Goal: Task Accomplishment & Management: Complete application form

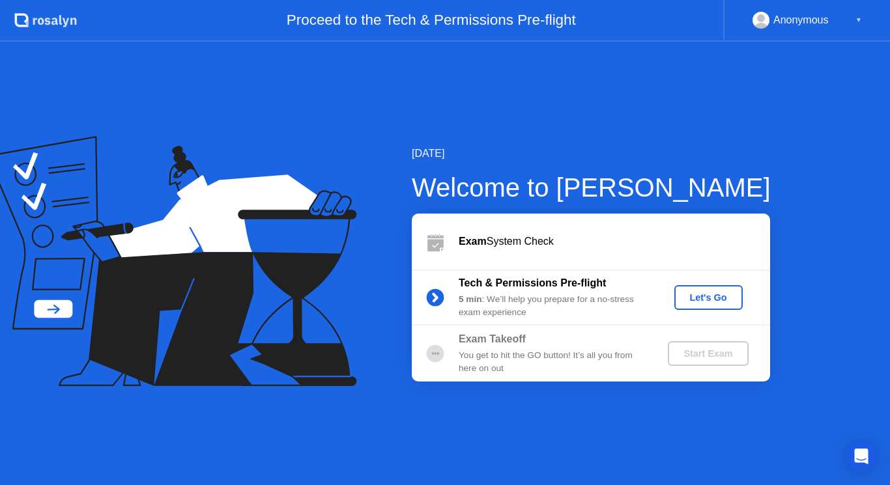
click at [721, 293] on div "Let's Go" at bounding box center [709, 298] width 58 height 10
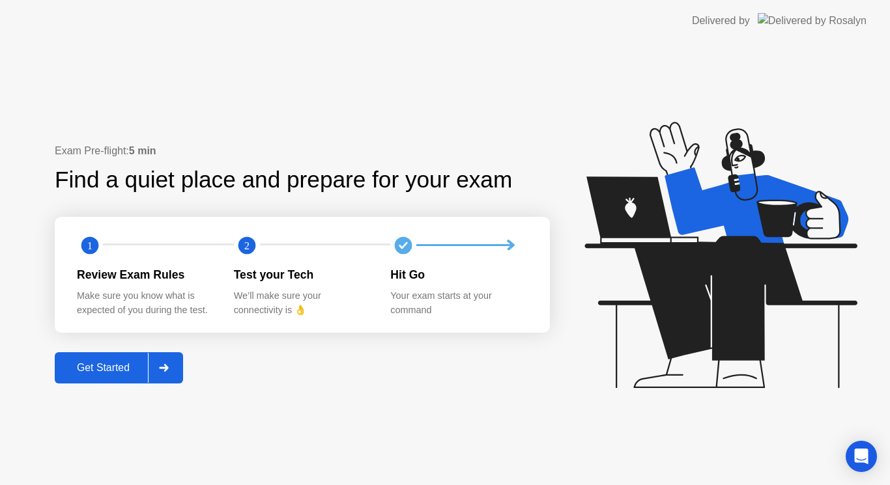
click at [177, 364] on div at bounding box center [163, 368] width 31 height 30
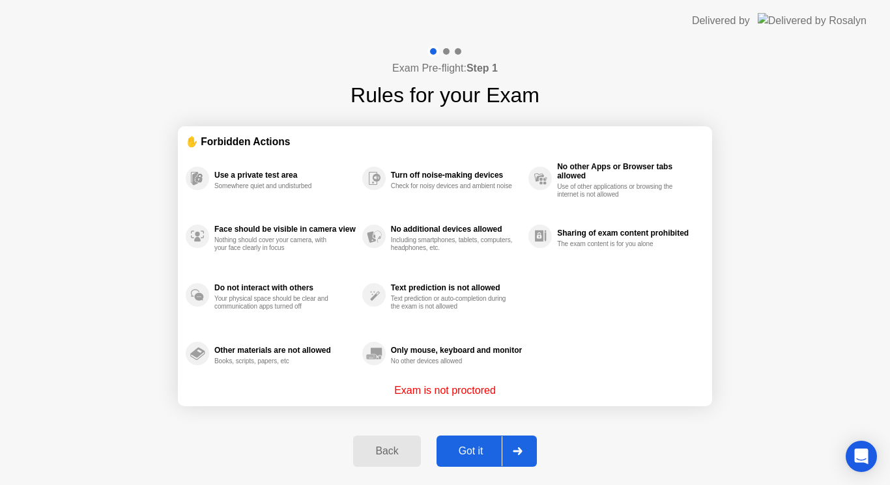
click at [472, 449] on div "Got it" at bounding box center [471, 452] width 61 height 12
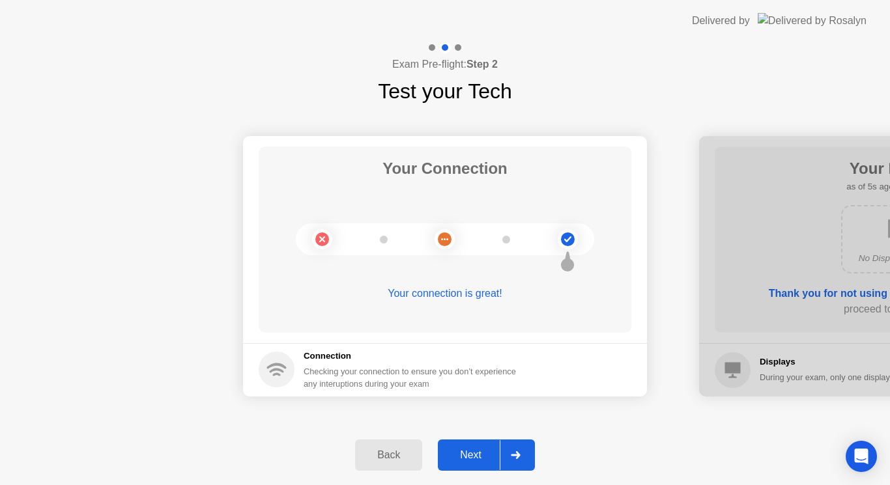
click at [484, 454] on div "Next" at bounding box center [471, 456] width 58 height 12
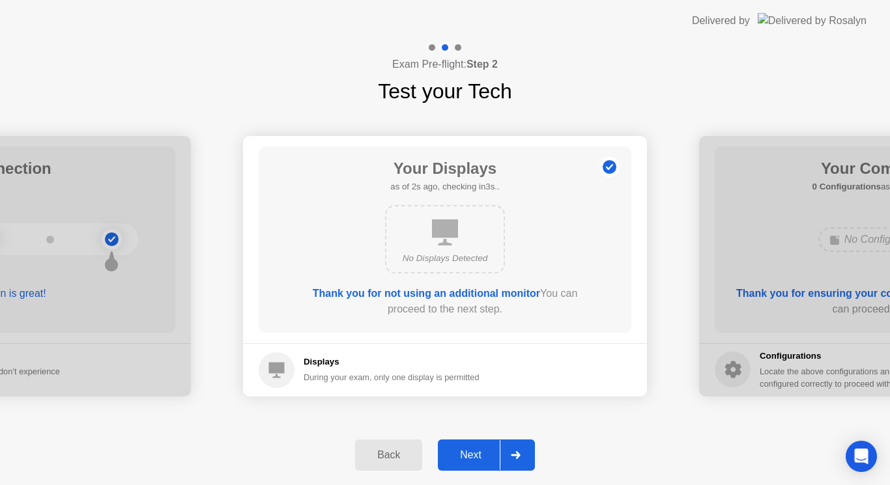
click at [484, 454] on div "Next" at bounding box center [471, 456] width 58 height 12
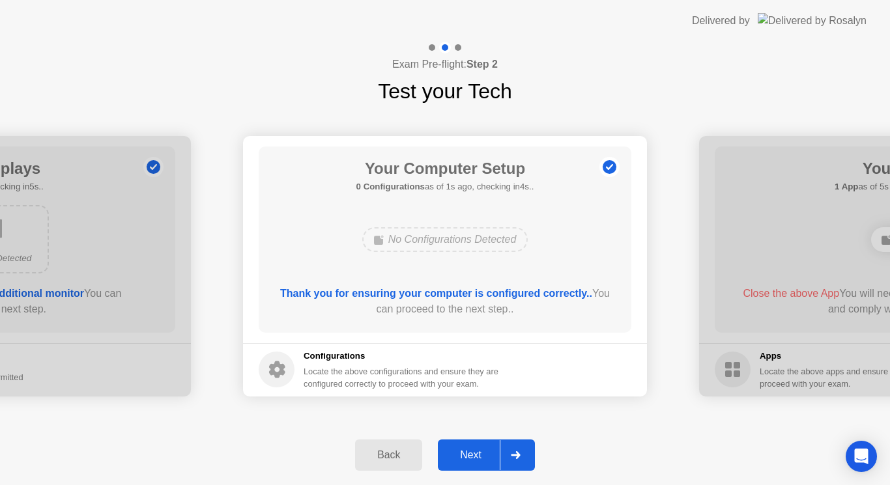
click at [484, 454] on div "Next" at bounding box center [471, 456] width 58 height 12
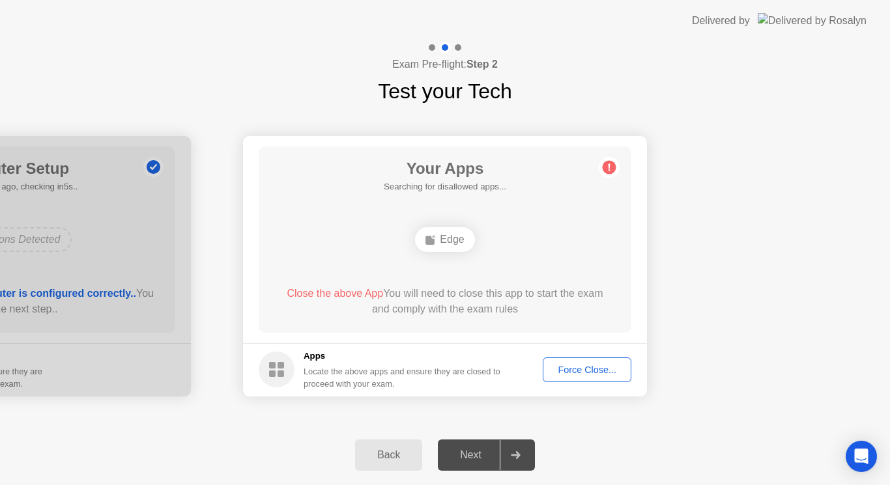
click at [605, 375] on div "Force Close..." at bounding box center [587, 370] width 80 height 10
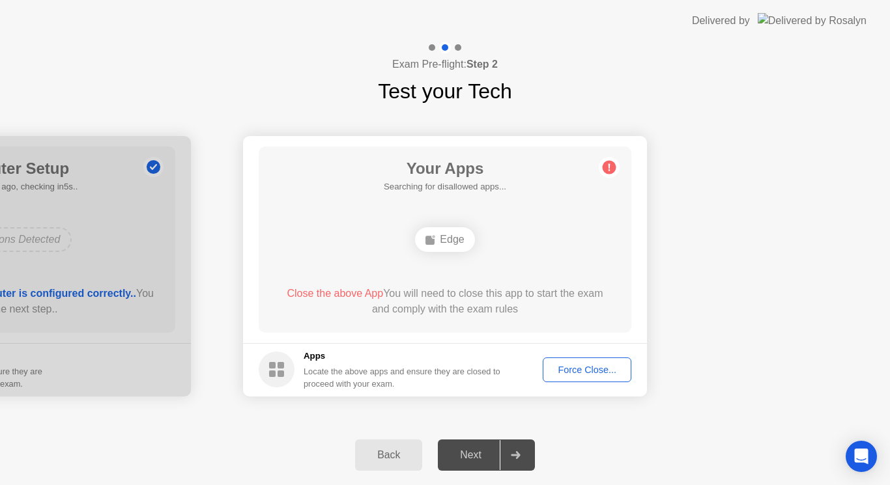
click at [577, 369] on div "Force Close..." at bounding box center [587, 370] width 80 height 10
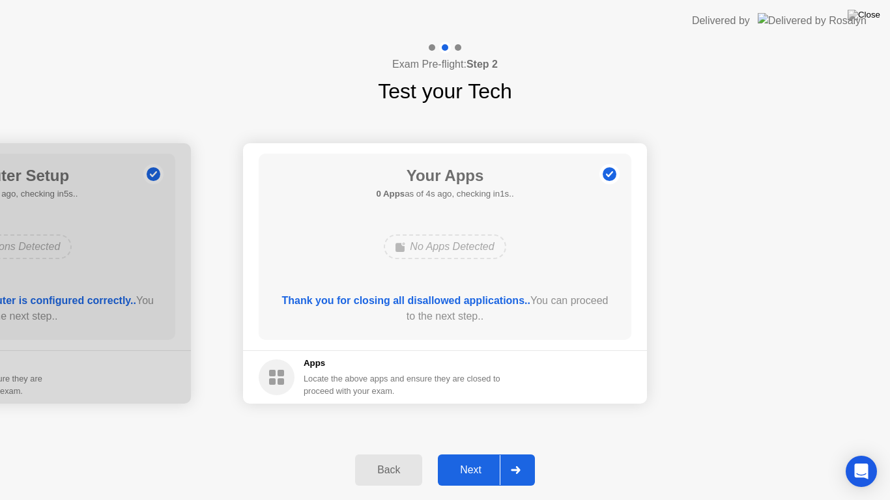
click at [484, 471] on div "Next" at bounding box center [471, 471] width 58 height 12
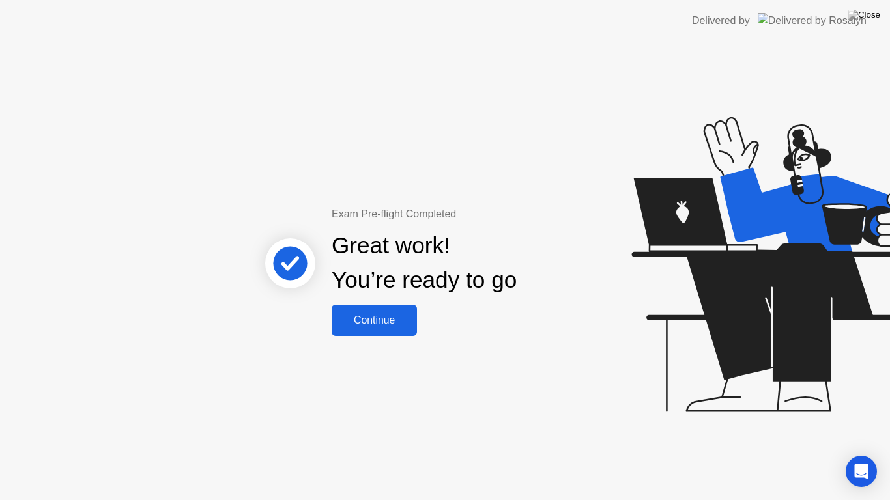
click at [381, 325] on div "Continue" at bounding box center [375, 321] width 78 height 12
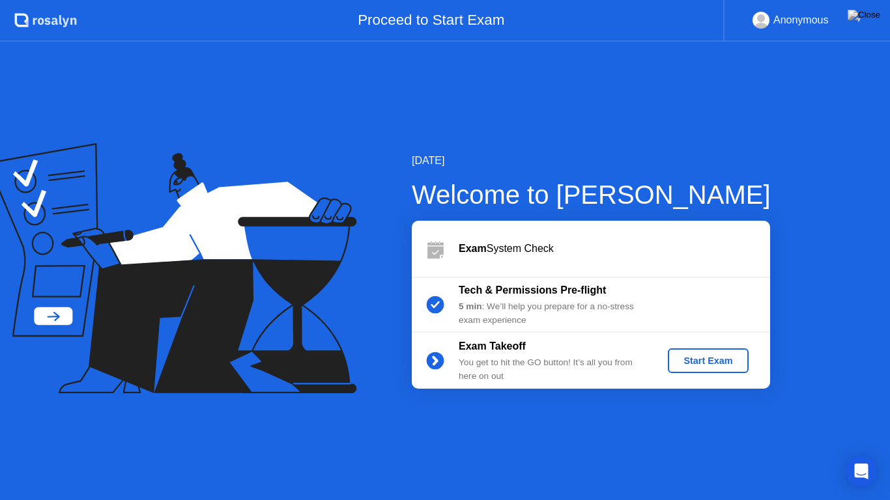
click at [734, 366] on div "Start Exam" at bounding box center [708, 361] width 70 height 10
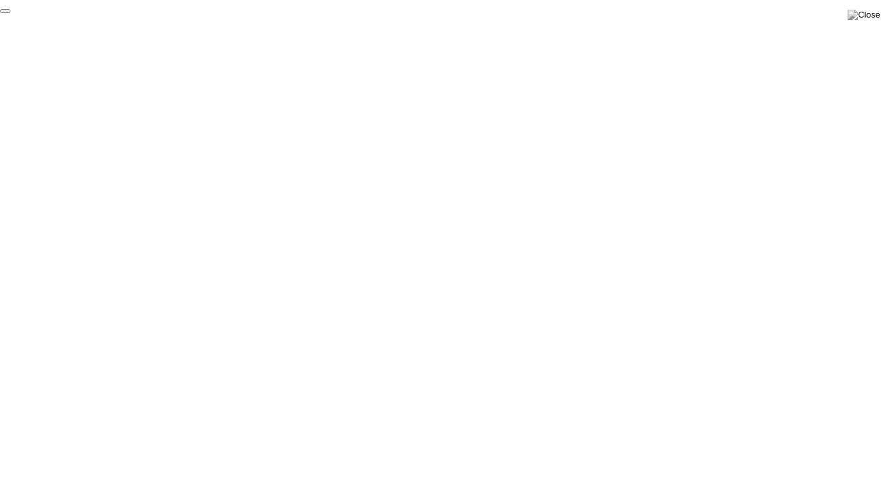
click div "End Proctoring Session"
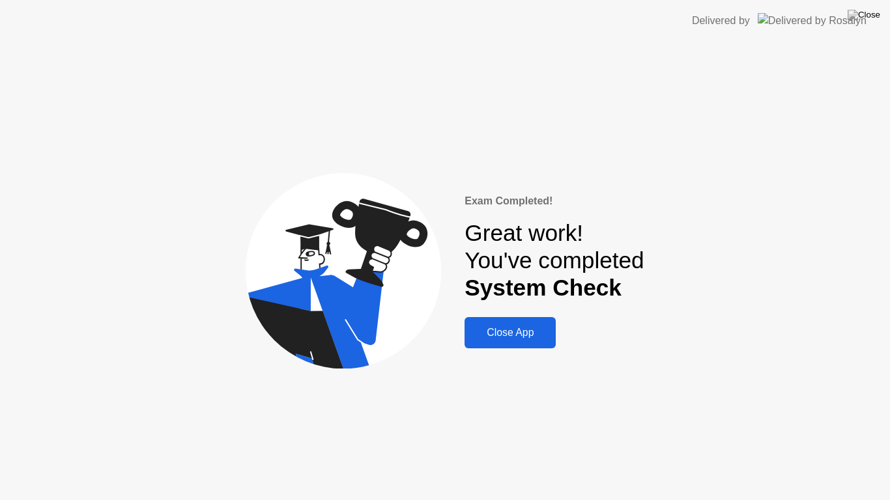
click at [504, 336] on div "Close App" at bounding box center [510, 333] width 83 height 12
